Goal: Communication & Community: Connect with others

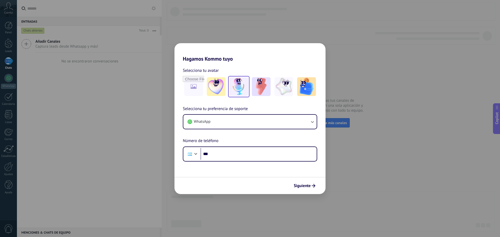
click at [245, 85] on img at bounding box center [238, 86] width 19 height 19
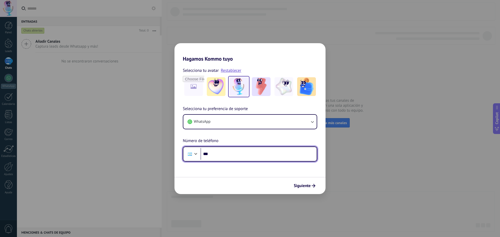
click at [238, 150] on input "***" at bounding box center [258, 154] width 116 height 12
type input "**********"
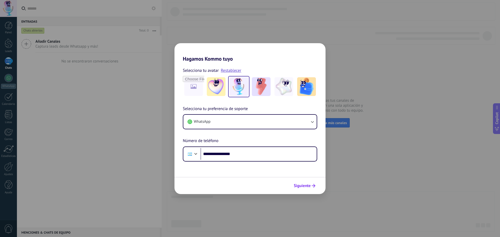
click at [309, 186] on span "Siguiente" at bounding box center [301, 186] width 17 height 4
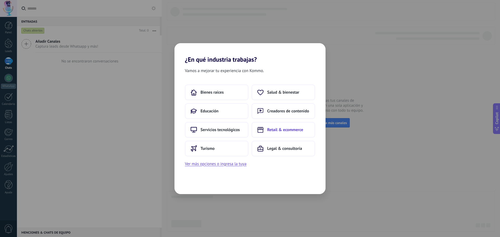
click at [293, 132] on span "Retail & ecommerce" at bounding box center [285, 129] width 36 height 5
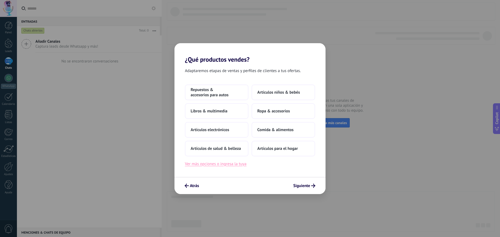
click at [240, 164] on button "Ver más opciones o ingresa la tuya" at bounding box center [215, 164] width 61 height 7
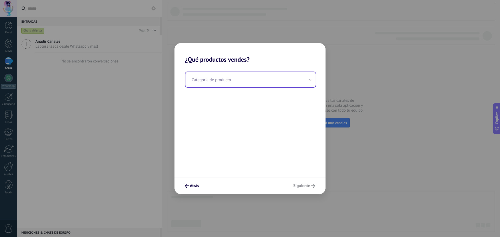
click at [232, 84] on input "text" at bounding box center [250, 79] width 130 height 15
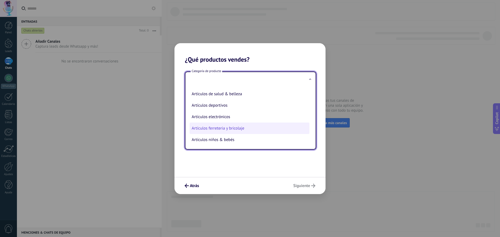
click at [233, 130] on li "Artículos ferreteria y bricolaje" at bounding box center [249, 128] width 120 height 11
type input "**********"
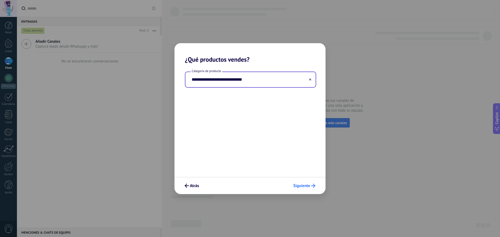
click at [302, 186] on span "Siguiente" at bounding box center [301, 186] width 17 height 4
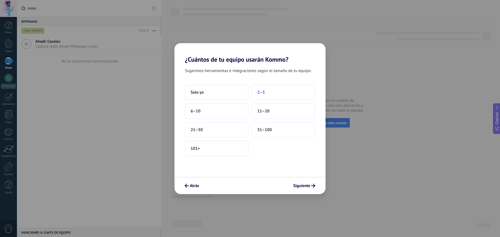
click at [261, 93] on span "2–5" at bounding box center [261, 92] width 8 height 5
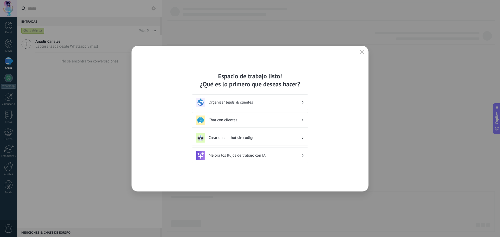
click at [251, 121] on h3 "Chat con clientes" at bounding box center [254, 120] width 92 height 5
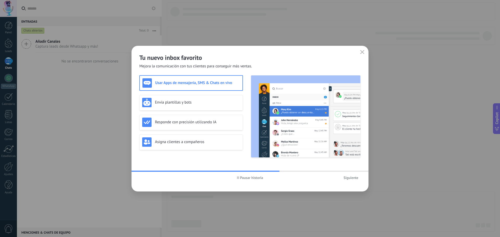
click at [351, 176] on span "Siguiente" at bounding box center [350, 178] width 15 height 4
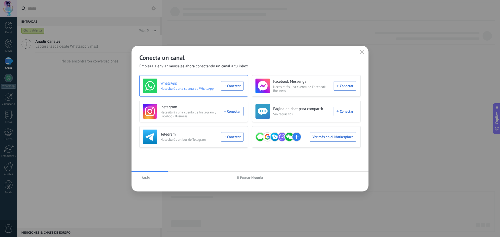
click at [238, 85] on div "WhatsApp Necesitarás una cuenta de WhatsApp Conectar" at bounding box center [193, 86] width 101 height 15
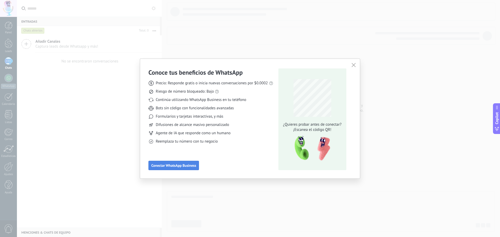
click at [192, 164] on span "Conectar WhatsApp Business" at bounding box center [173, 166] width 45 height 4
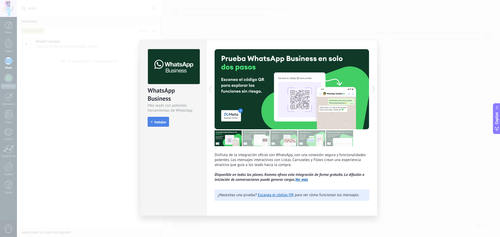
click at [162, 123] on span "Instalar" at bounding box center [160, 122] width 12 height 4
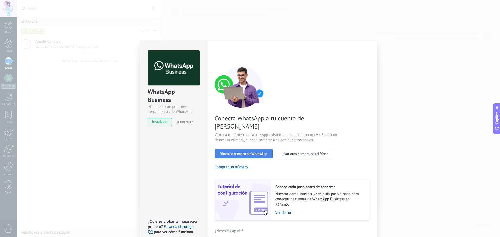
click at [239, 152] on span "Vincular número de WhatsApp" at bounding box center [243, 154] width 47 height 4
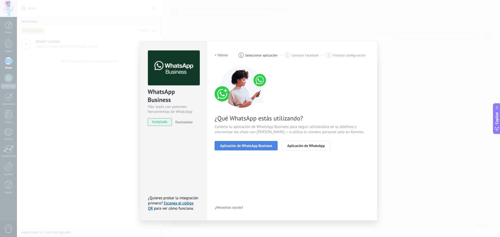
click at [241, 146] on span "Aplicación de WhatsApp Business" at bounding box center [246, 146] width 52 height 4
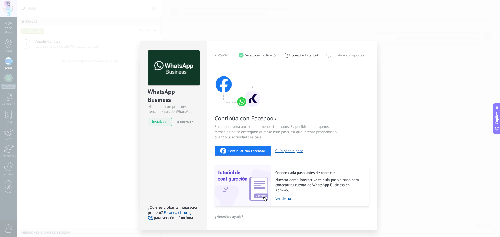
click at [251, 151] on span "Continuar con Facebook" at bounding box center [246, 151] width 37 height 4
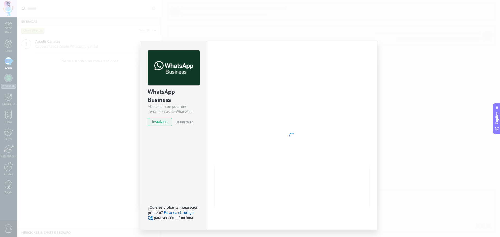
click at [103, 90] on div "WhatsApp Business Más leads con potentes herramientas de WhatsApp instalado Des…" at bounding box center [258, 118] width 483 height 237
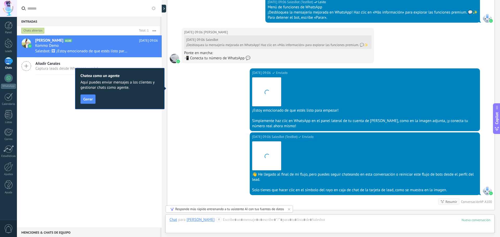
scroll to position [355, 0]
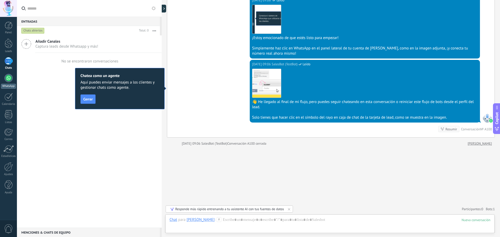
click at [8, 78] on div at bounding box center [8, 78] width 8 height 8
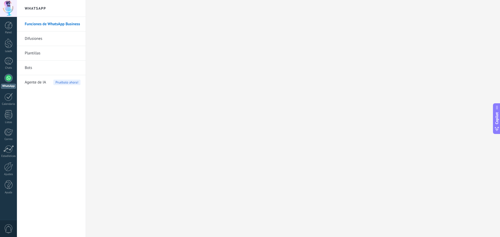
click at [6, 75] on div at bounding box center [8, 78] width 8 height 8
click at [34, 55] on link "Plantillas" at bounding box center [53, 53] width 56 height 15
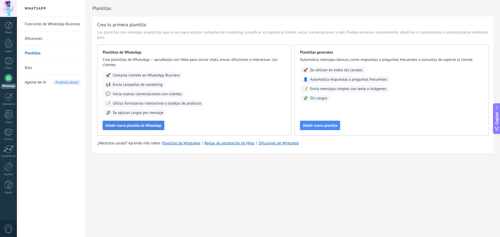
click at [146, 124] on span "Añadir nueva plantilla de WhatsApp" at bounding box center [133, 126] width 56 height 4
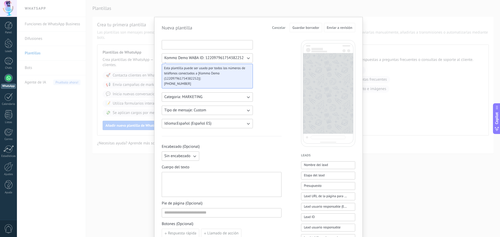
click at [190, 46] on input at bounding box center [207, 44] width 91 height 8
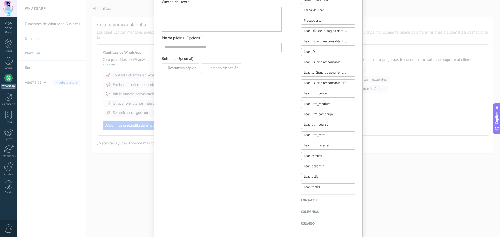
scroll to position [182, 0]
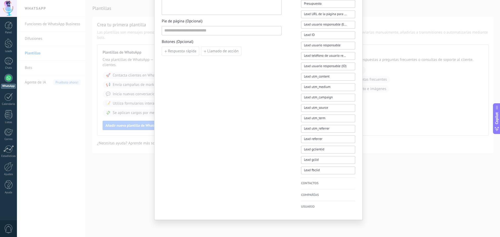
click at [369, 197] on div "Nueva plantilla Cancelar Guardar borrador Enviar a revisión Kommo Demo WABA ID:…" at bounding box center [258, 118] width 483 height 237
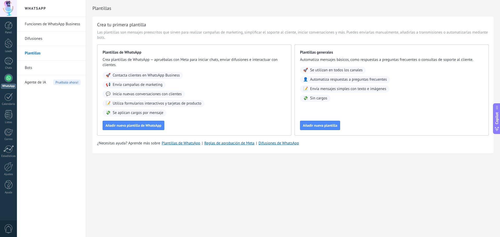
click at [29, 68] on link "Bots" at bounding box center [53, 68] width 56 height 15
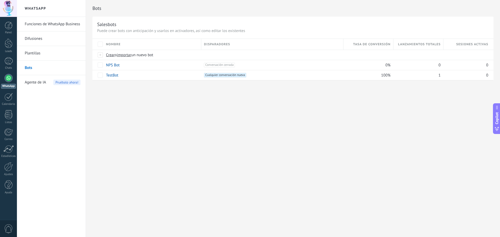
click at [34, 39] on link "Difusiones" at bounding box center [53, 38] width 56 height 15
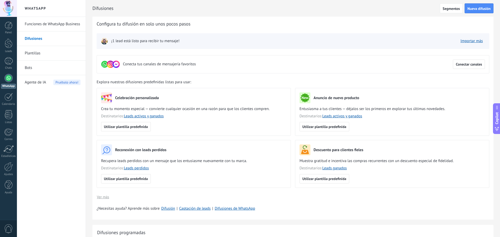
click at [50, 24] on link "Funciones de WhatsApp Business" at bounding box center [53, 24] width 56 height 15
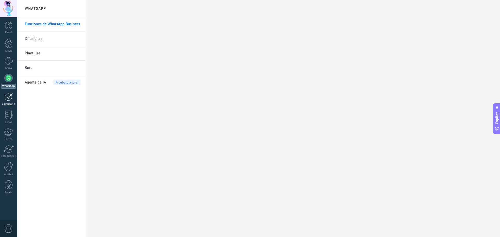
click at [12, 104] on div "Calendario" at bounding box center [8, 104] width 15 height 3
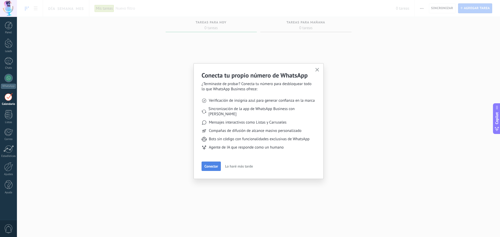
click at [216, 164] on span "Conectar" at bounding box center [211, 166] width 14 height 4
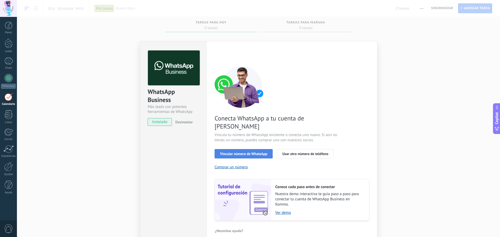
click at [262, 152] on span "Vincular número de WhatsApp" at bounding box center [243, 154] width 47 height 4
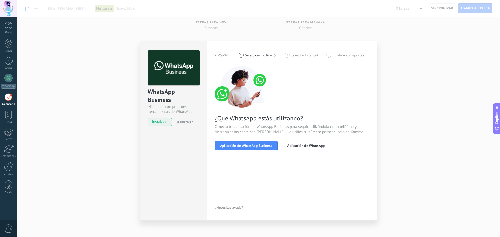
click at [262, 147] on span "Aplicación de WhatsApp Business" at bounding box center [246, 146] width 52 height 4
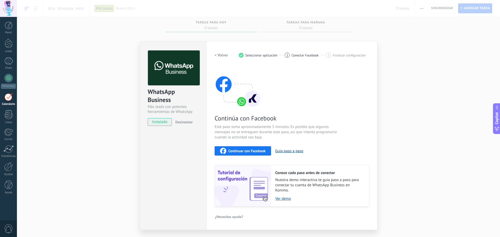
click at [297, 151] on button "Guía paso a paso" at bounding box center [289, 151] width 28 height 5
click at [362, 139] on div "Continúa con Facebook Este paso toma aproximadamente 5 minutos. Es posible que …" at bounding box center [291, 136] width 155 height 141
